Goal: Task Accomplishment & Management: Use online tool/utility

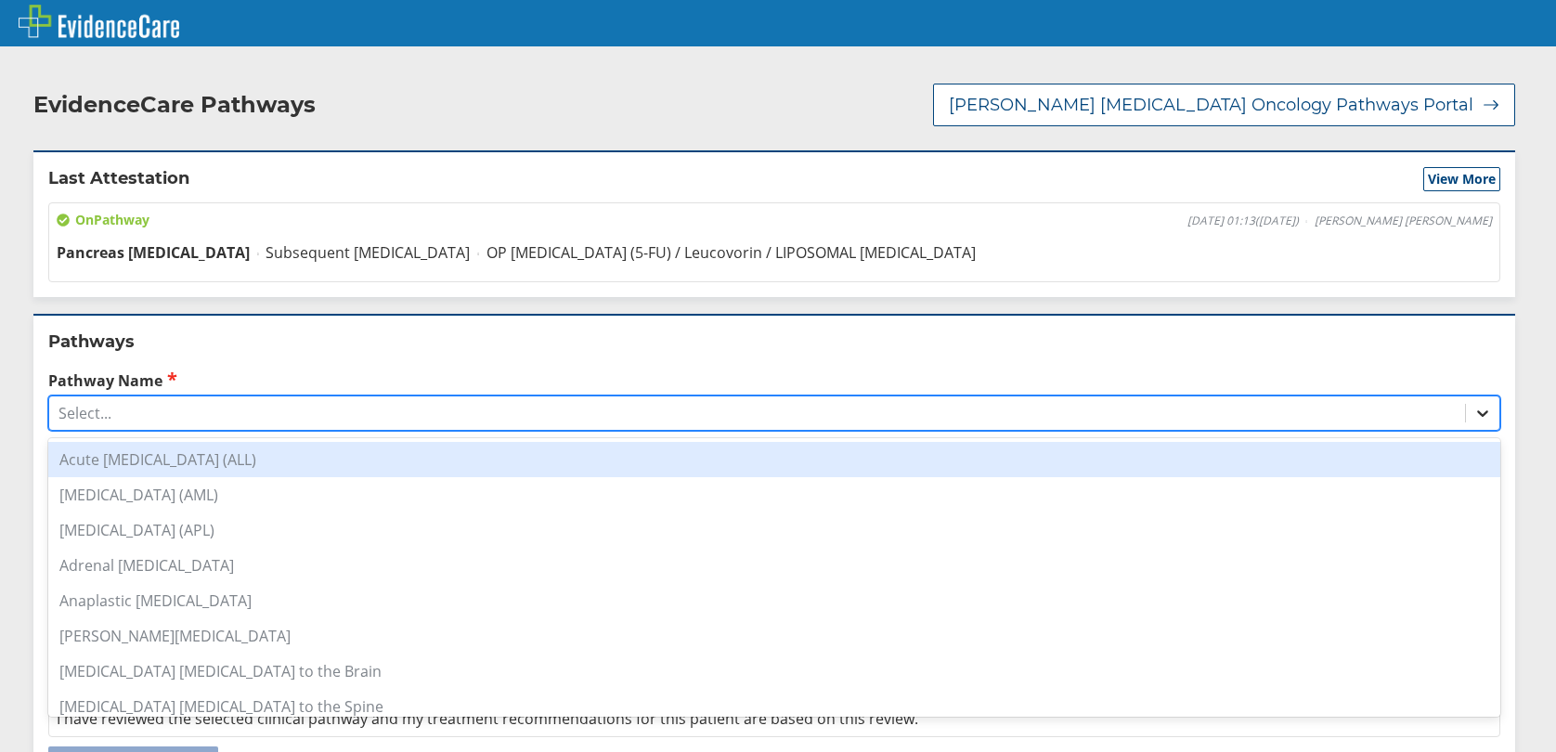
click at [1473, 409] on icon at bounding box center [1482, 413] width 19 height 19
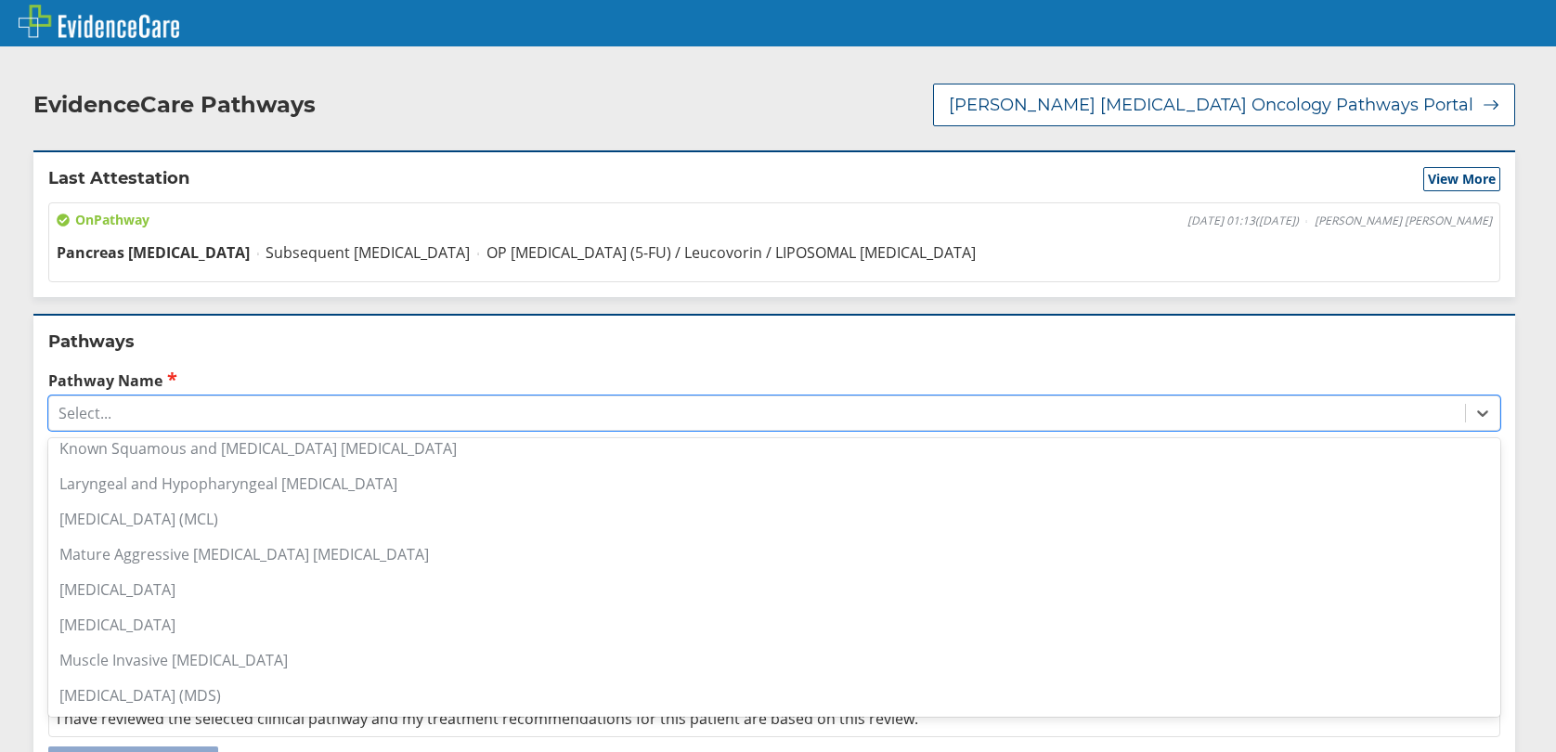
scroll to position [1207, 0]
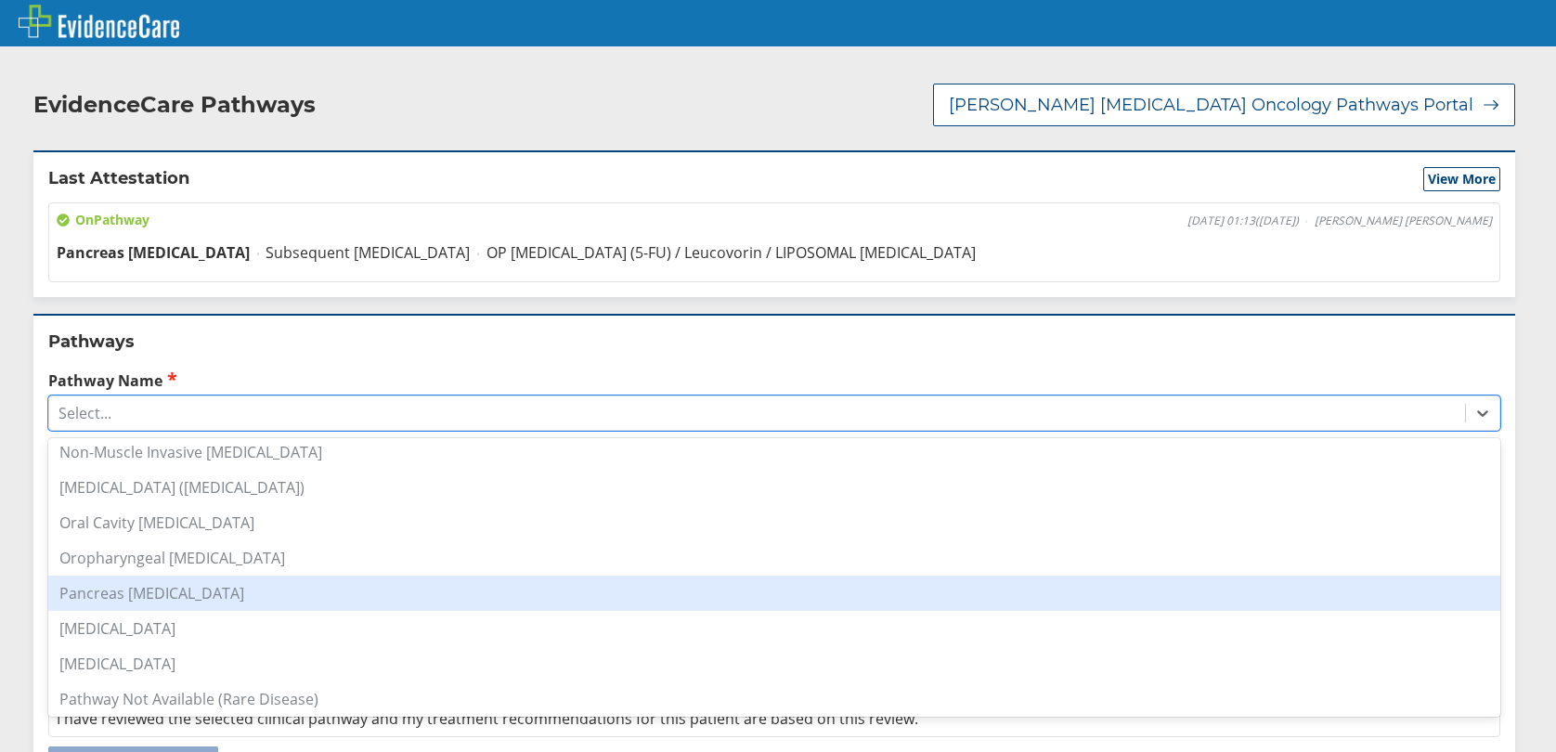
click at [152, 596] on div "Pancreas [MEDICAL_DATA]" at bounding box center [774, 593] width 1452 height 35
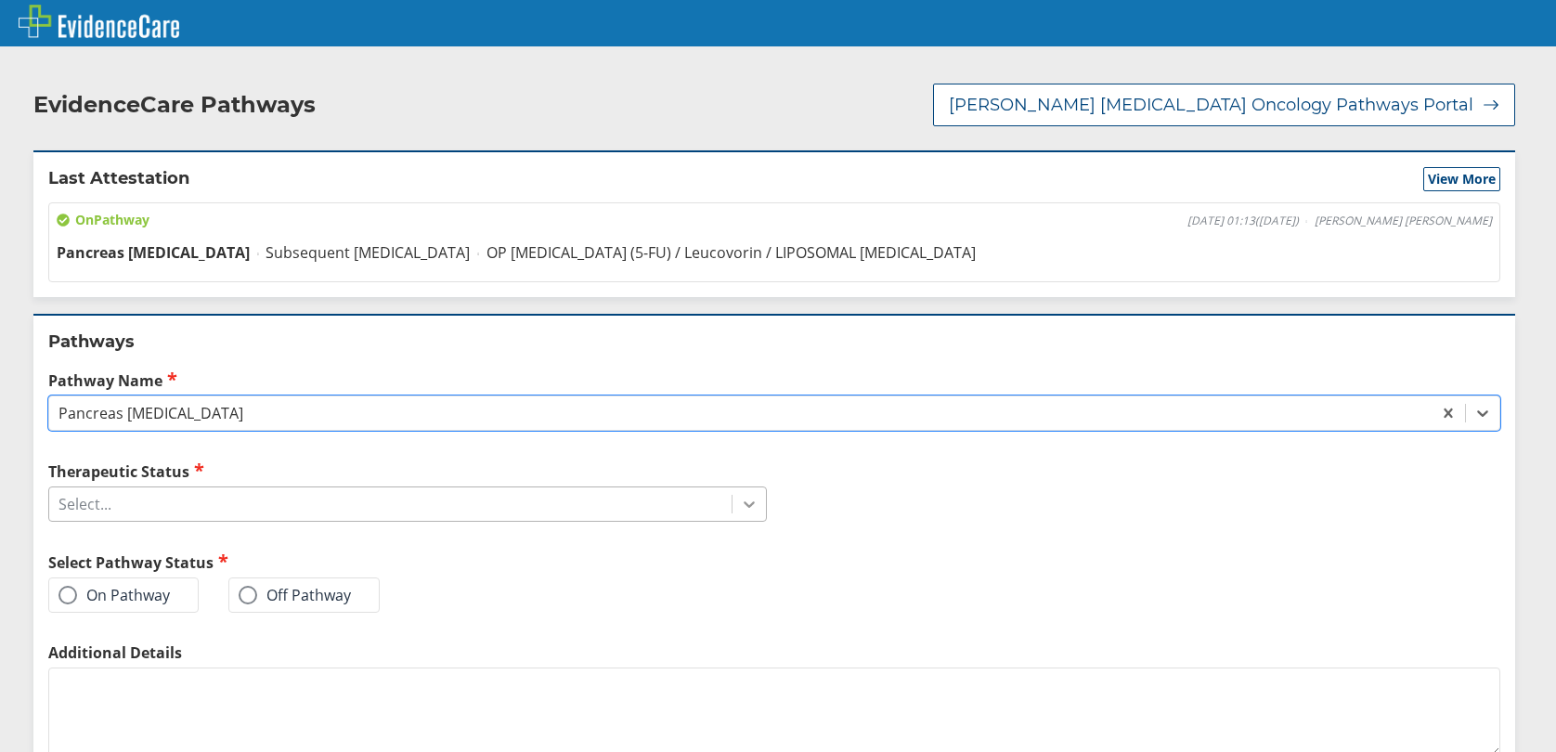
click at [740, 510] on icon at bounding box center [749, 504] width 19 height 19
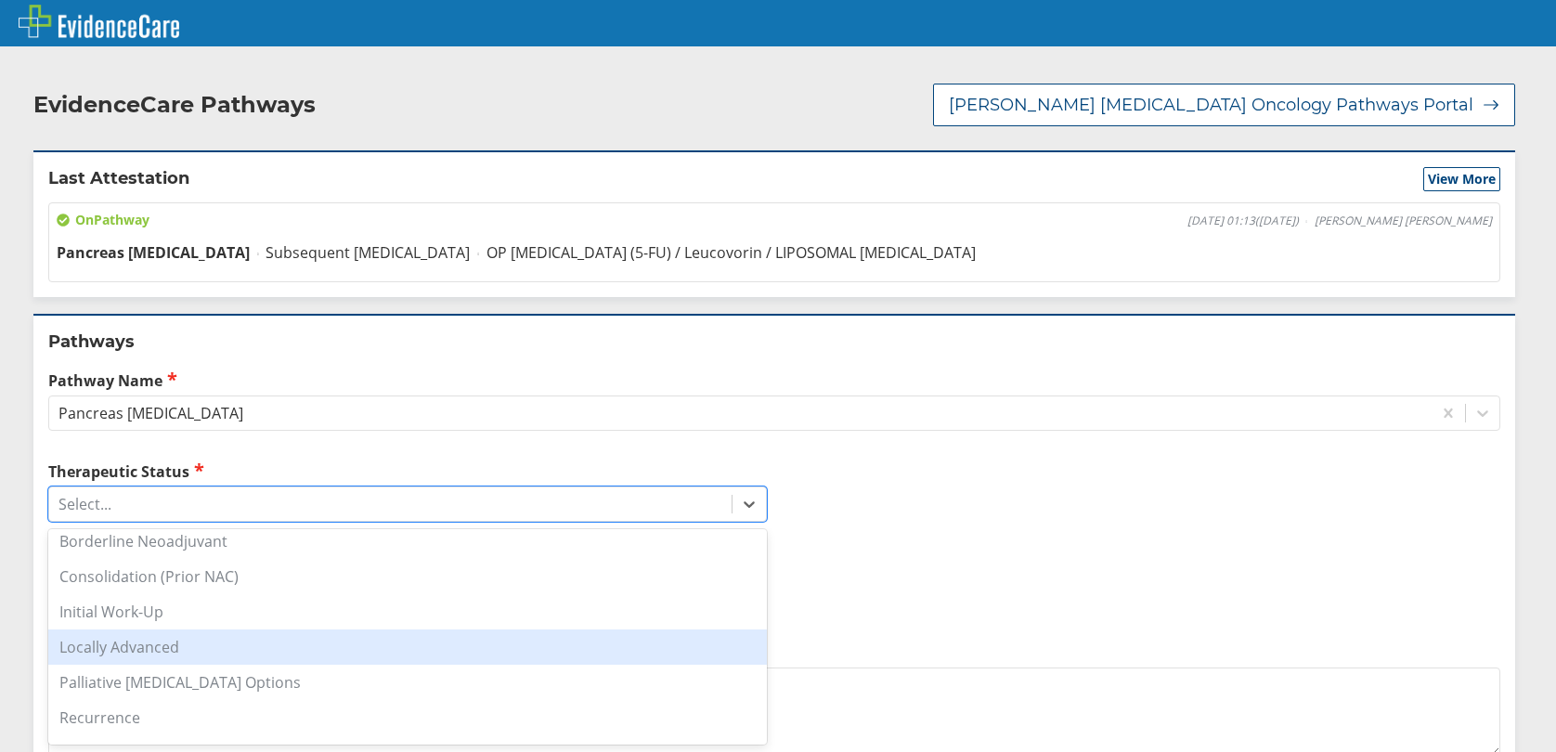
scroll to position [278, 0]
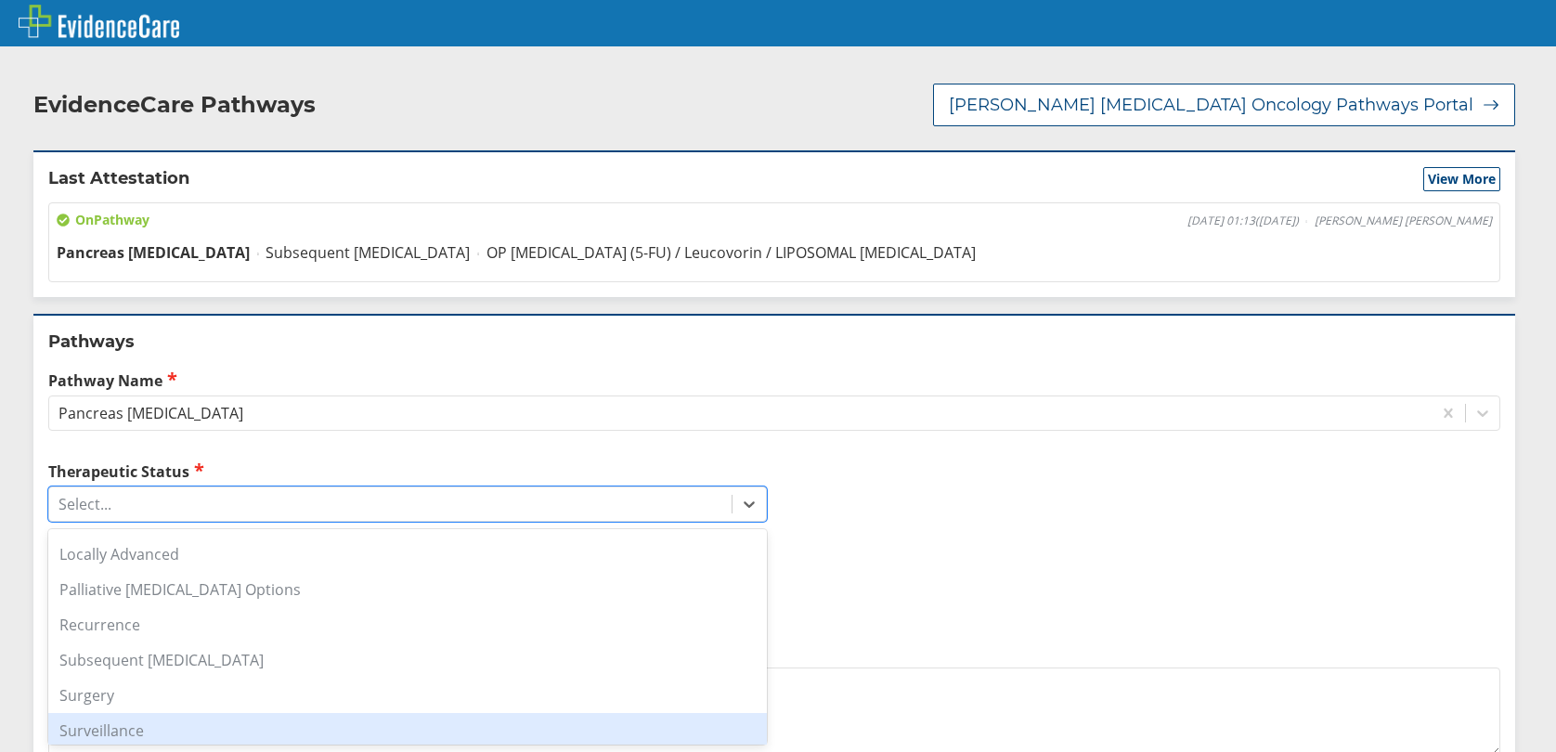
click at [129, 728] on div "Surveillance" at bounding box center [407, 730] width 718 height 35
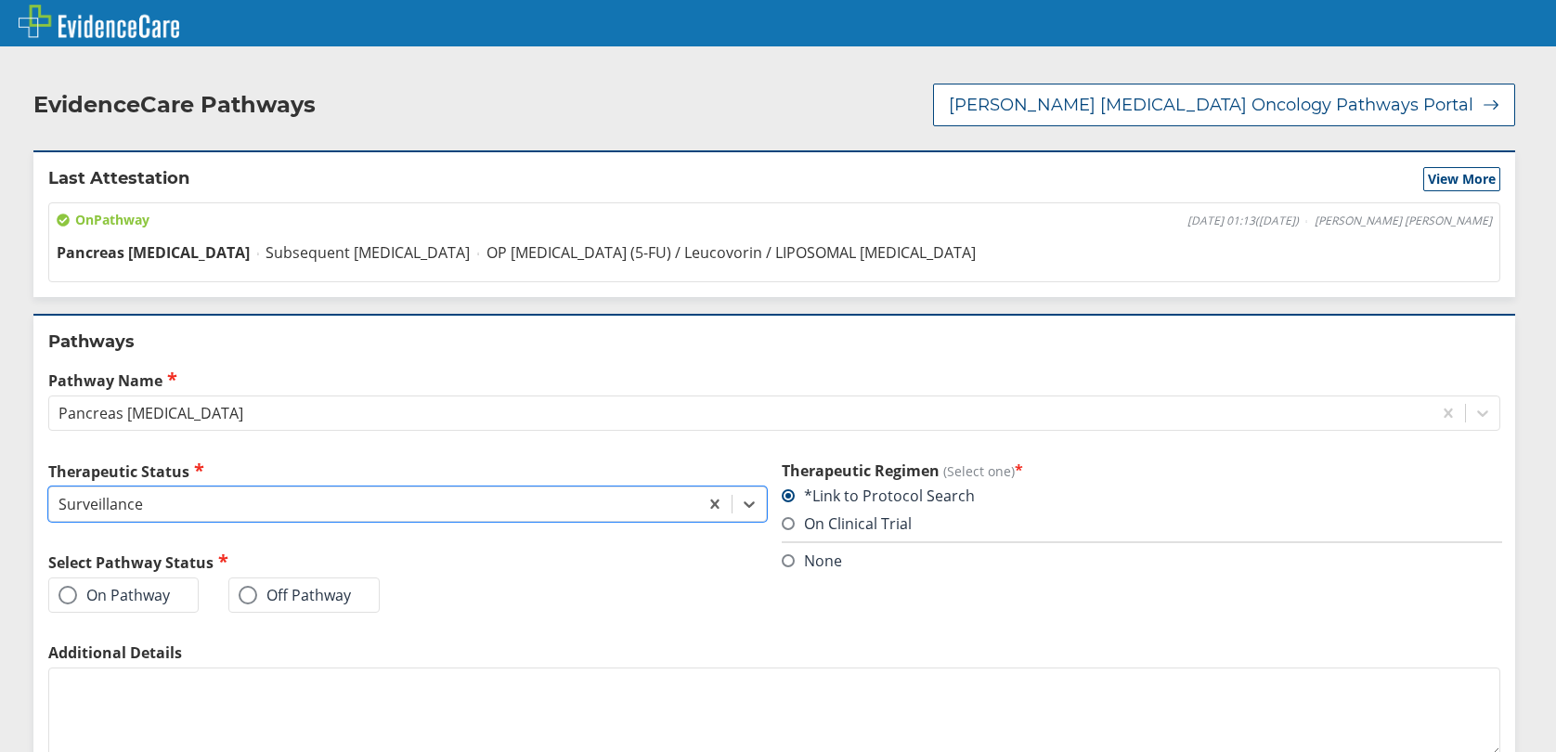
click at [72, 602] on span at bounding box center [67, 595] width 19 height 19
click at [0, 0] on input "On Pathway" at bounding box center [0, 0] width 0 height 0
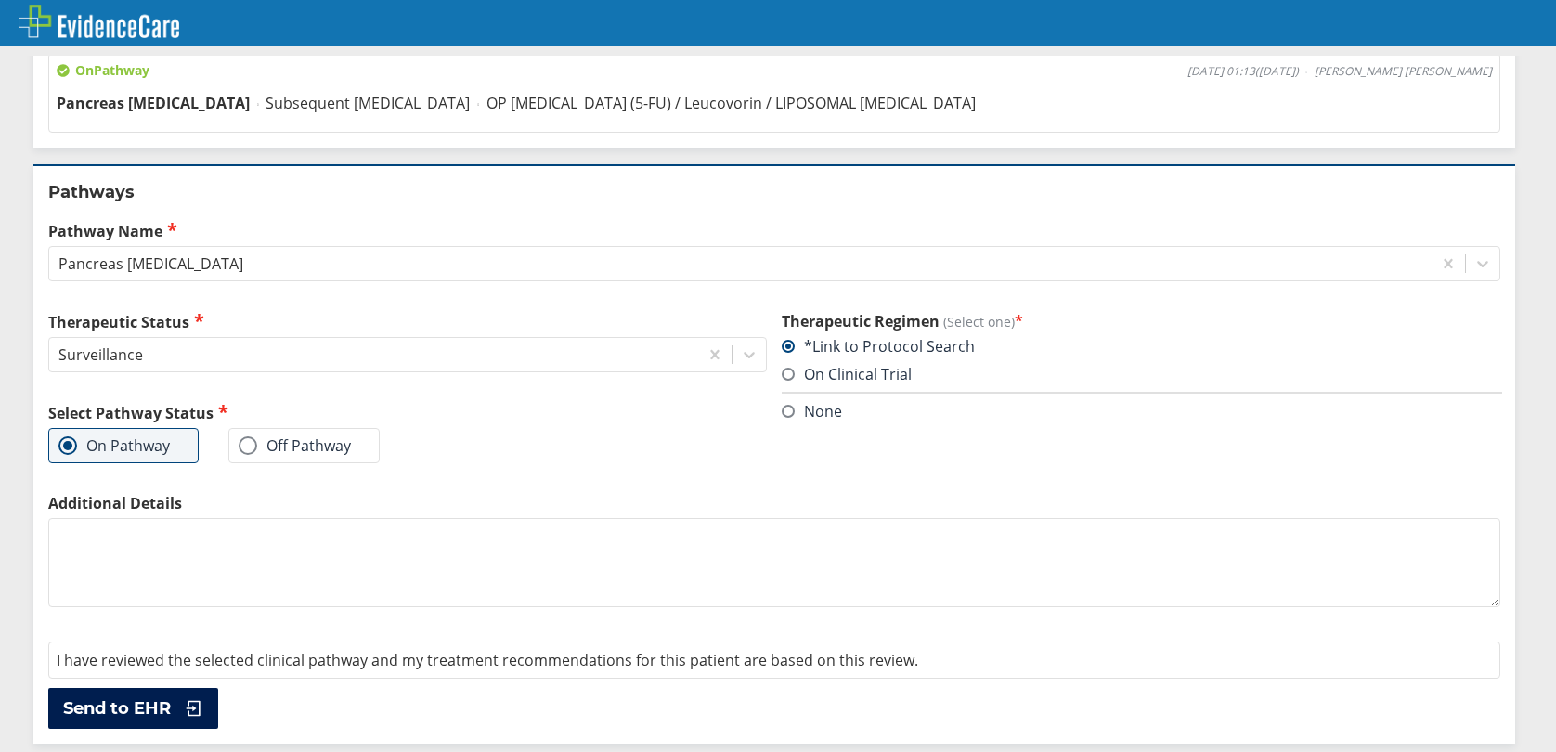
click at [126, 705] on span "Send to EHR" at bounding box center [117, 708] width 108 height 22
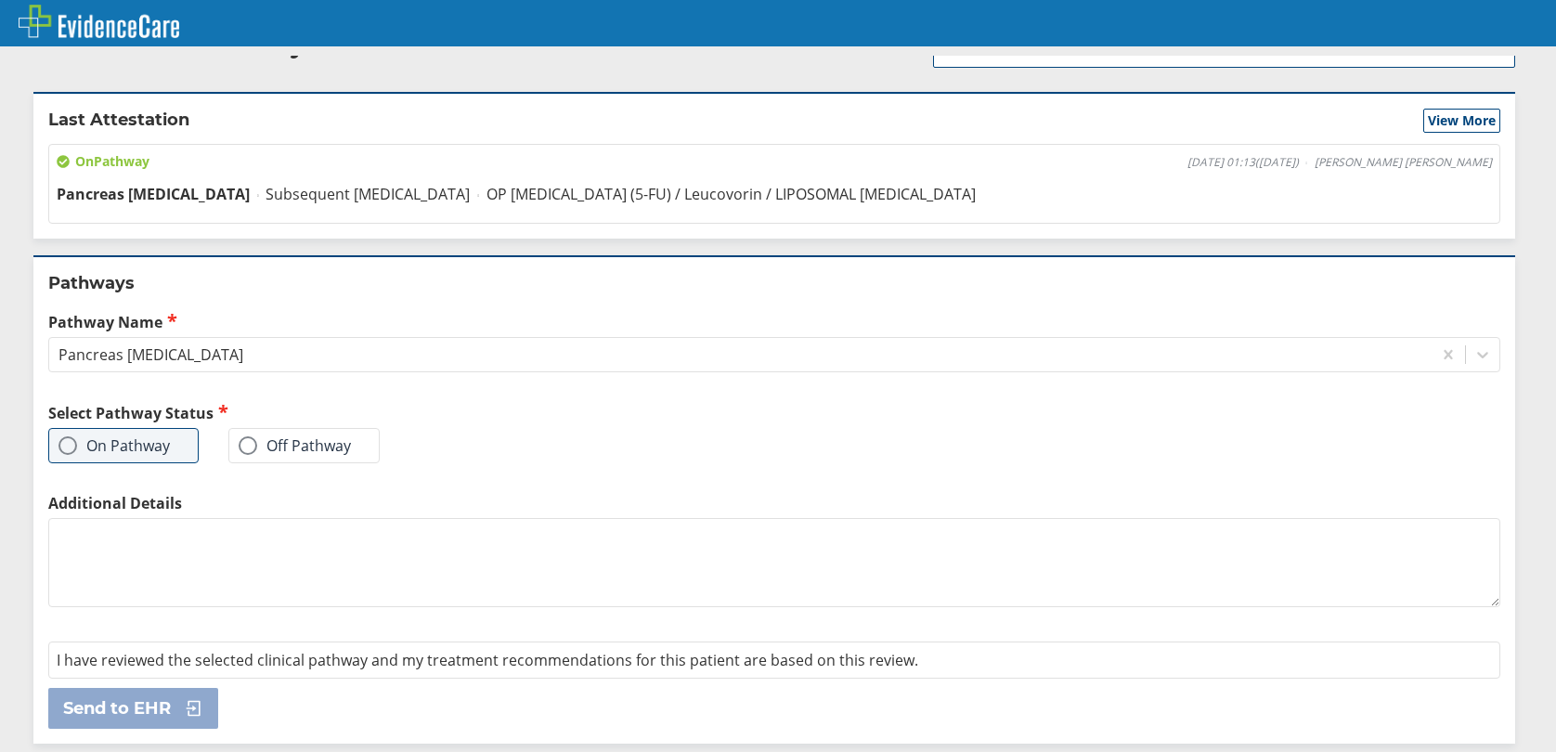
scroll to position [0, 0]
